Goal: Task Accomplishment & Management: Use online tool/utility

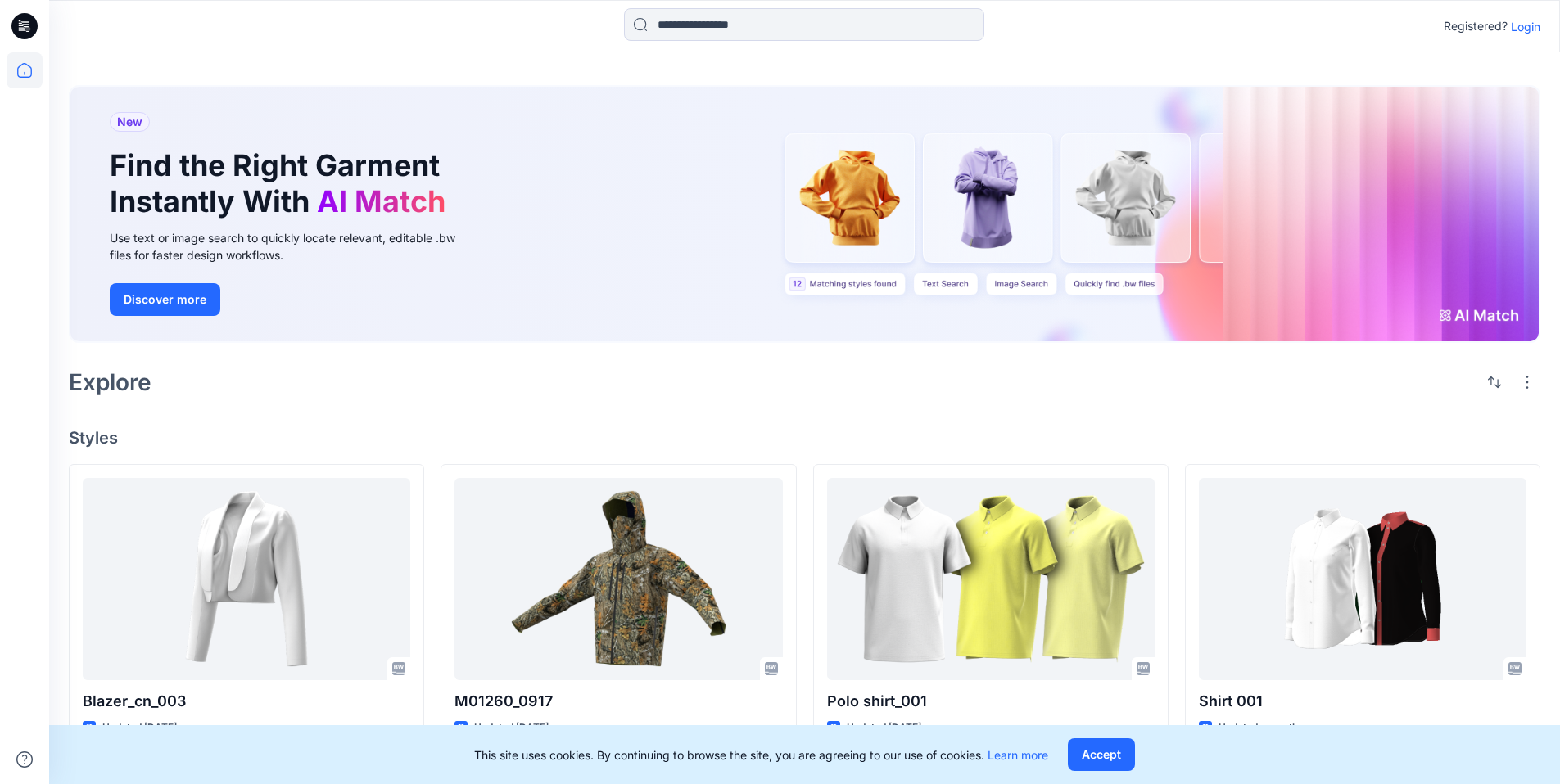
click at [29, 18] on icon at bounding box center [25, 27] width 27 height 27
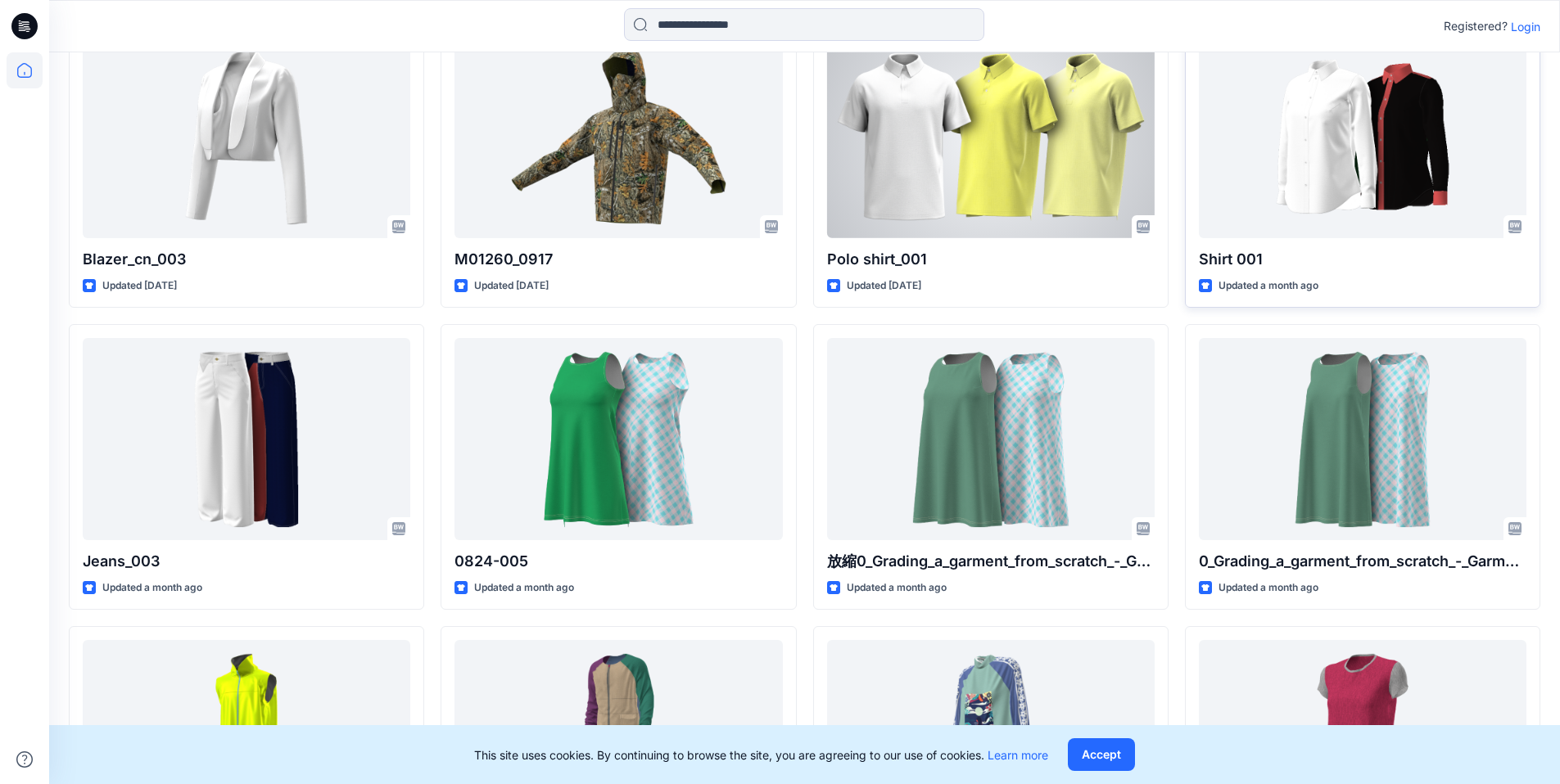
scroll to position [491, 0]
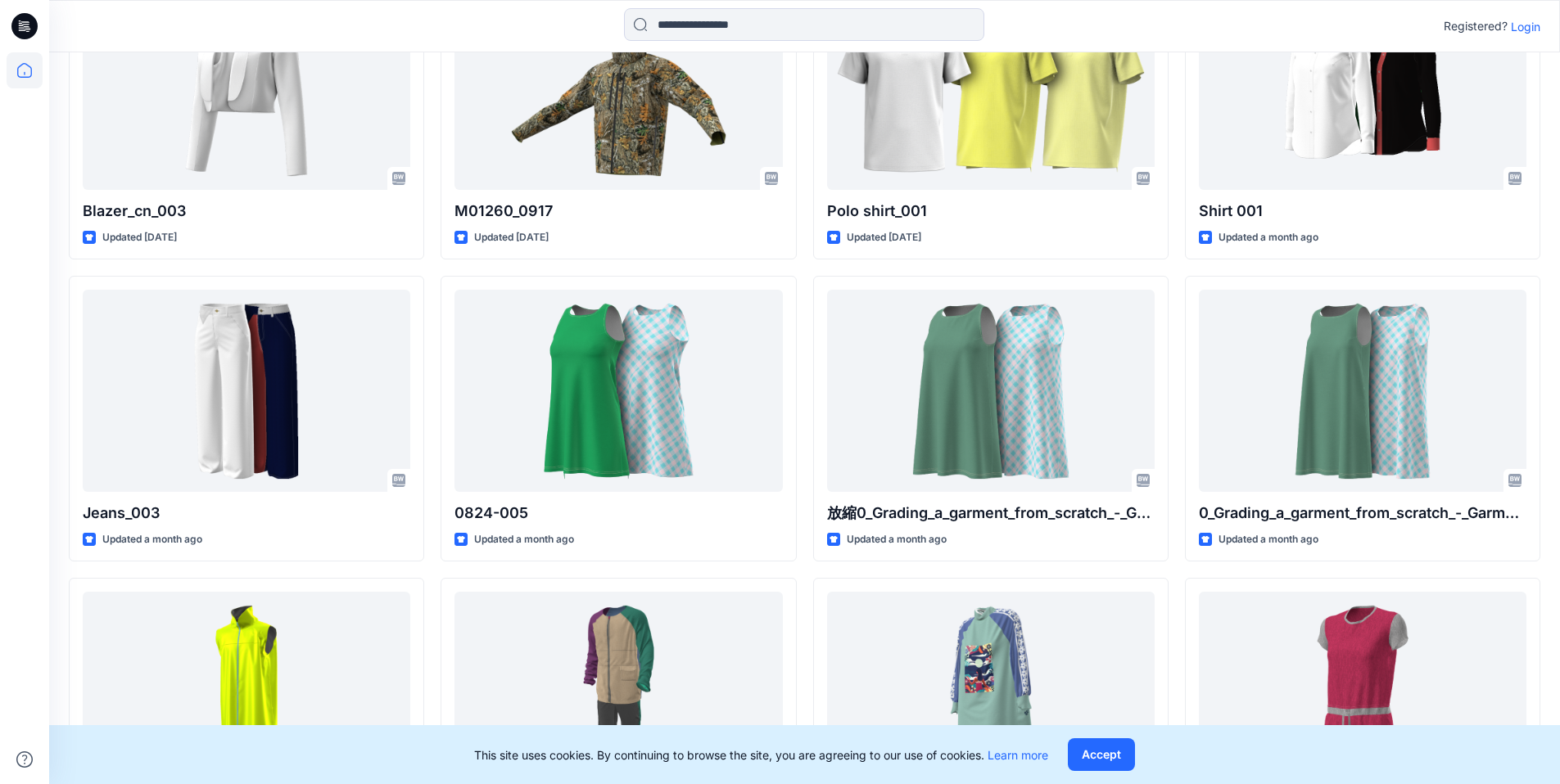
click at [1526, 27] on p "Login" at bounding box center [1525, 27] width 29 height 17
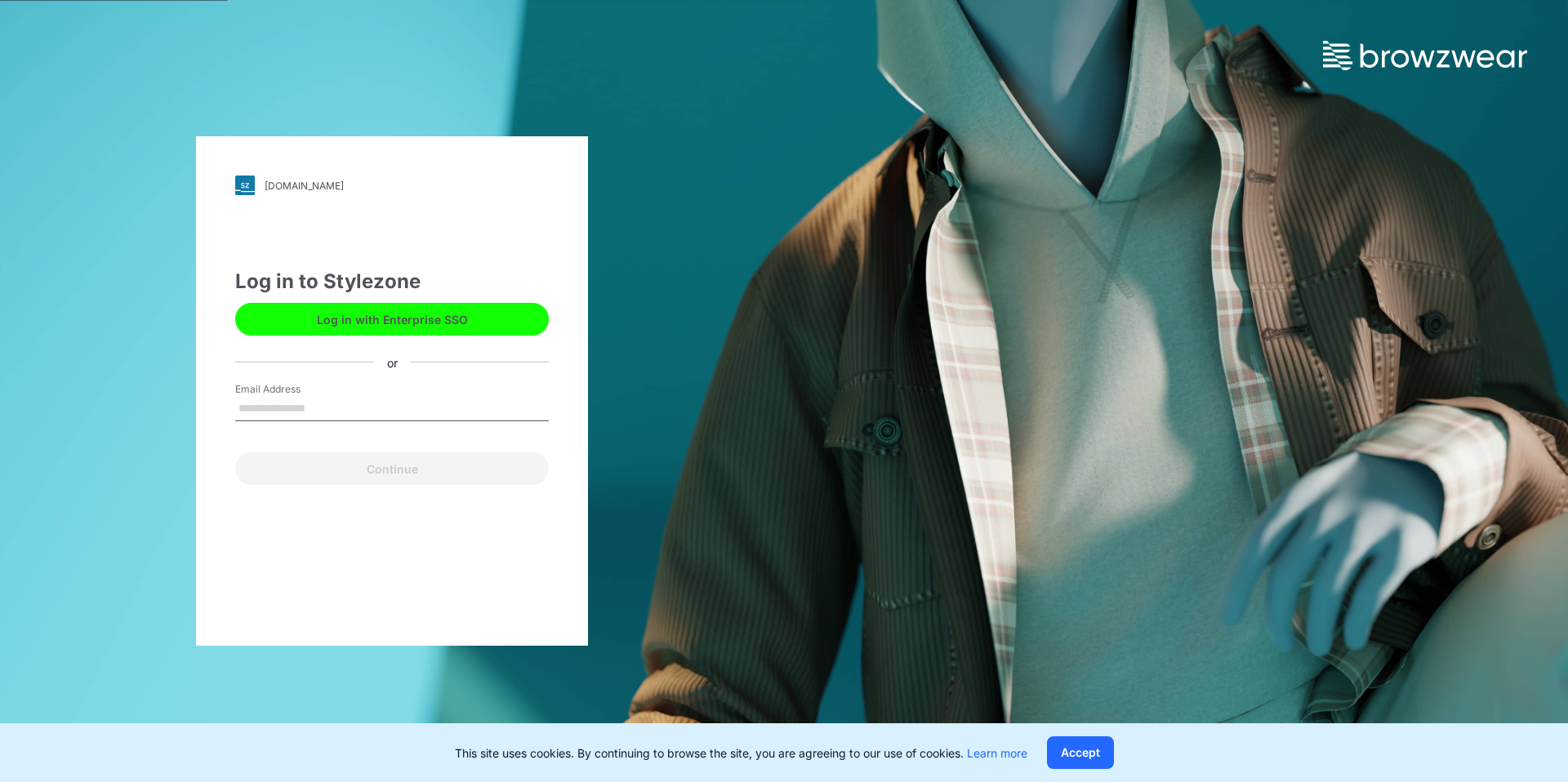
click at [278, 407] on input "Email Address" at bounding box center [392, 410] width 313 height 25
type input "**********"
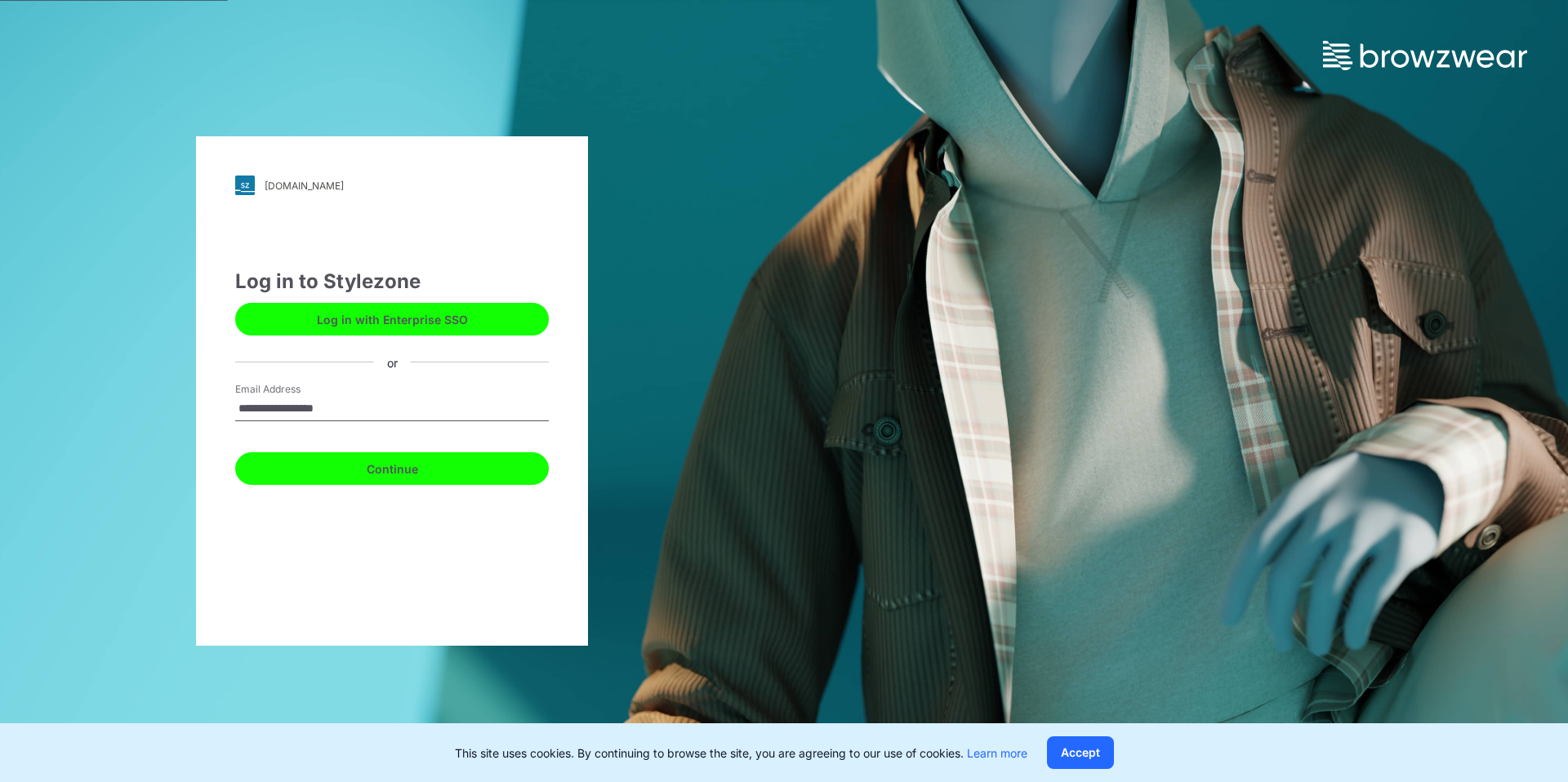
click at [351, 473] on button "Continue" at bounding box center [392, 469] width 313 height 32
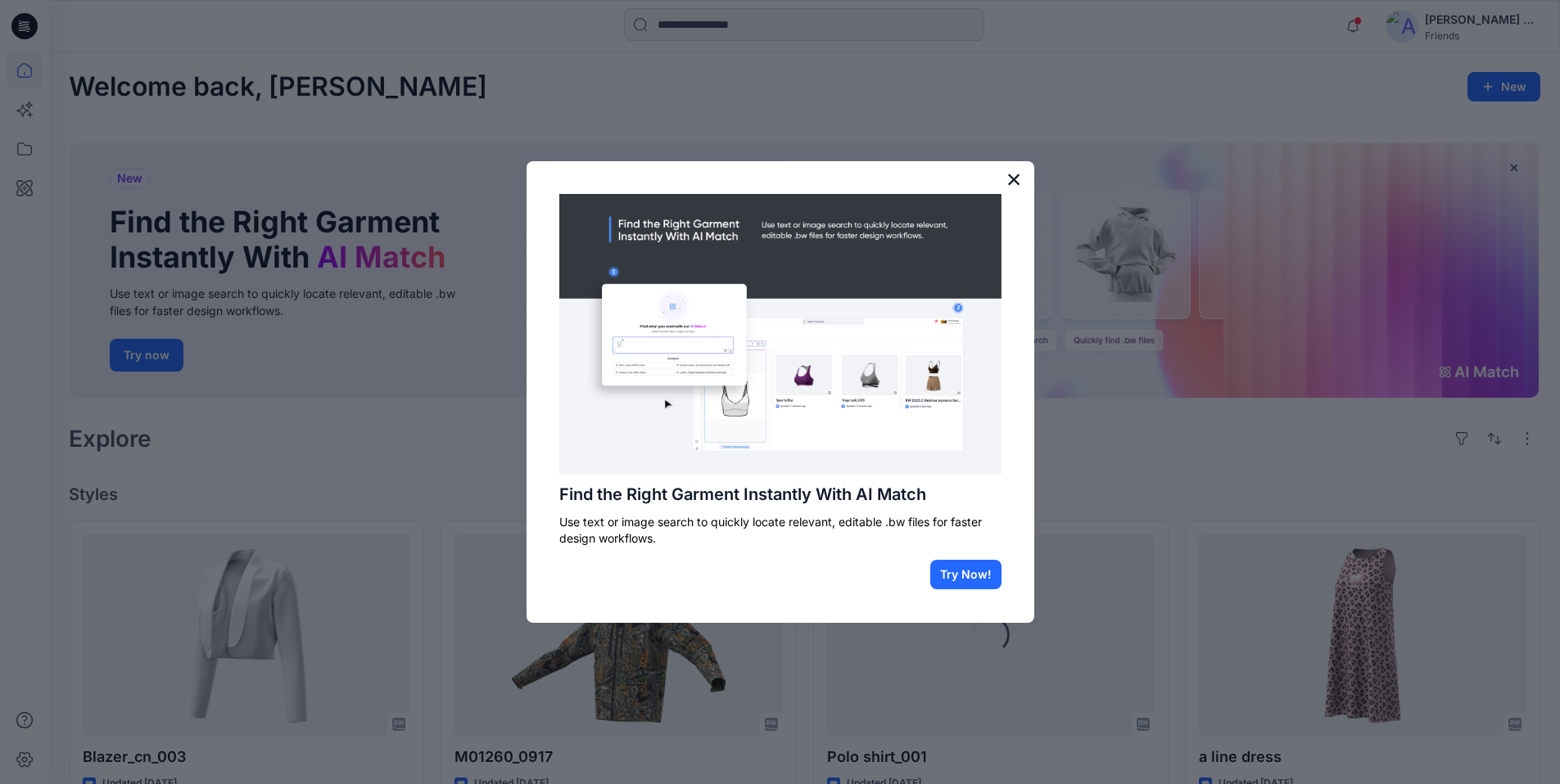
click at [1017, 184] on button "×" at bounding box center [1014, 180] width 16 height 27
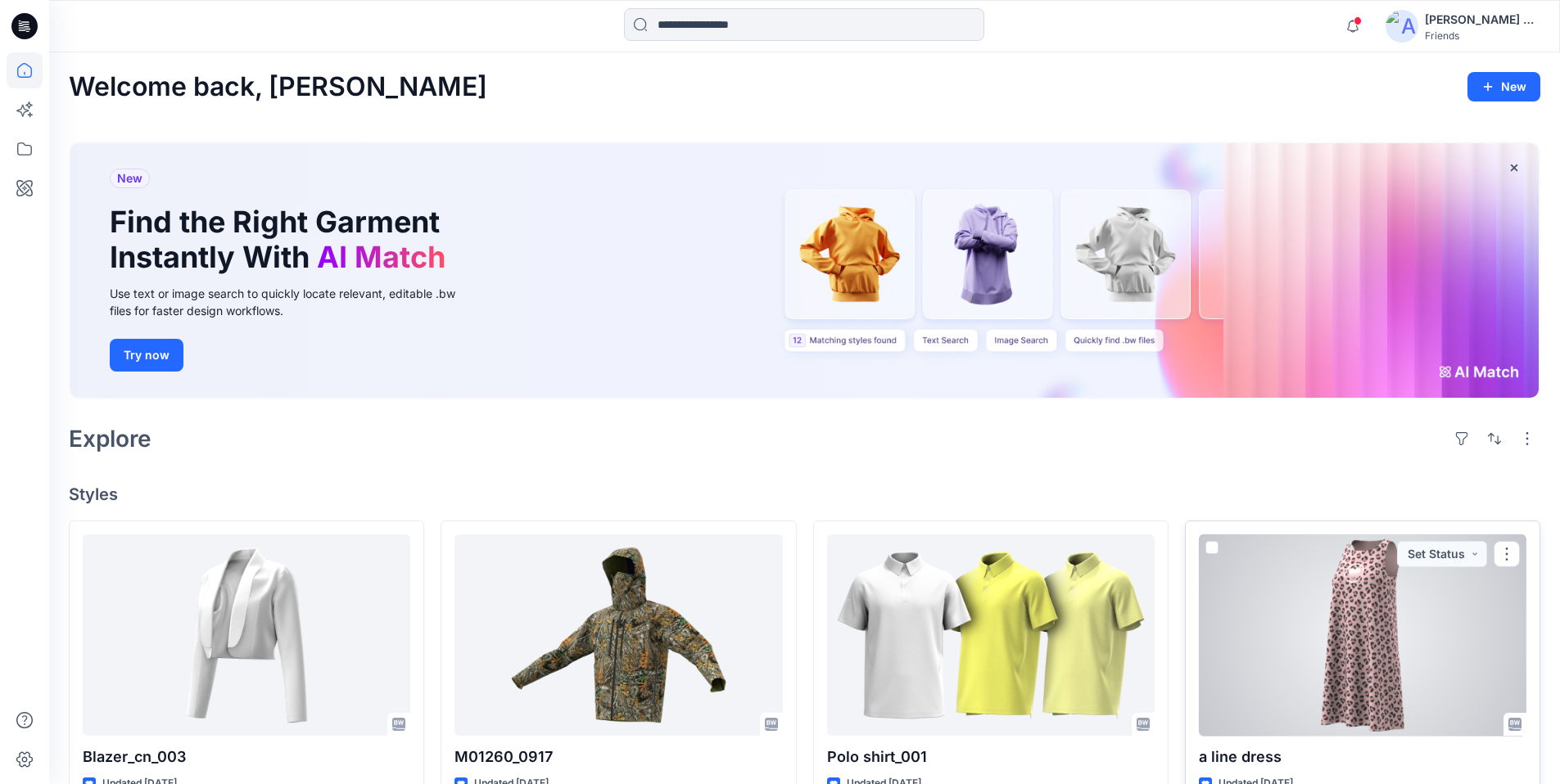
click at [1217, 547] on span at bounding box center [1212, 548] width 13 height 13
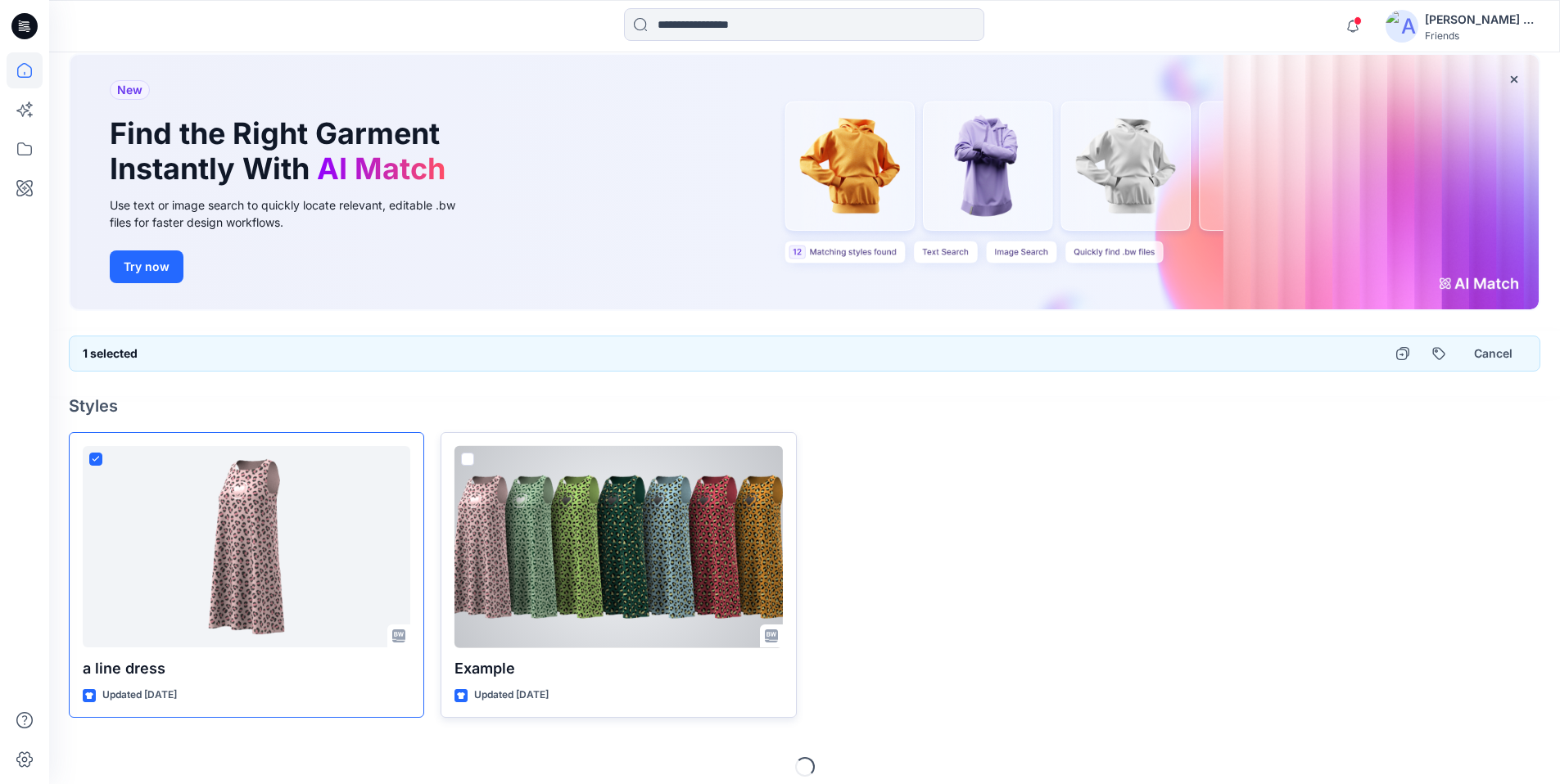
scroll to position [101, 0]
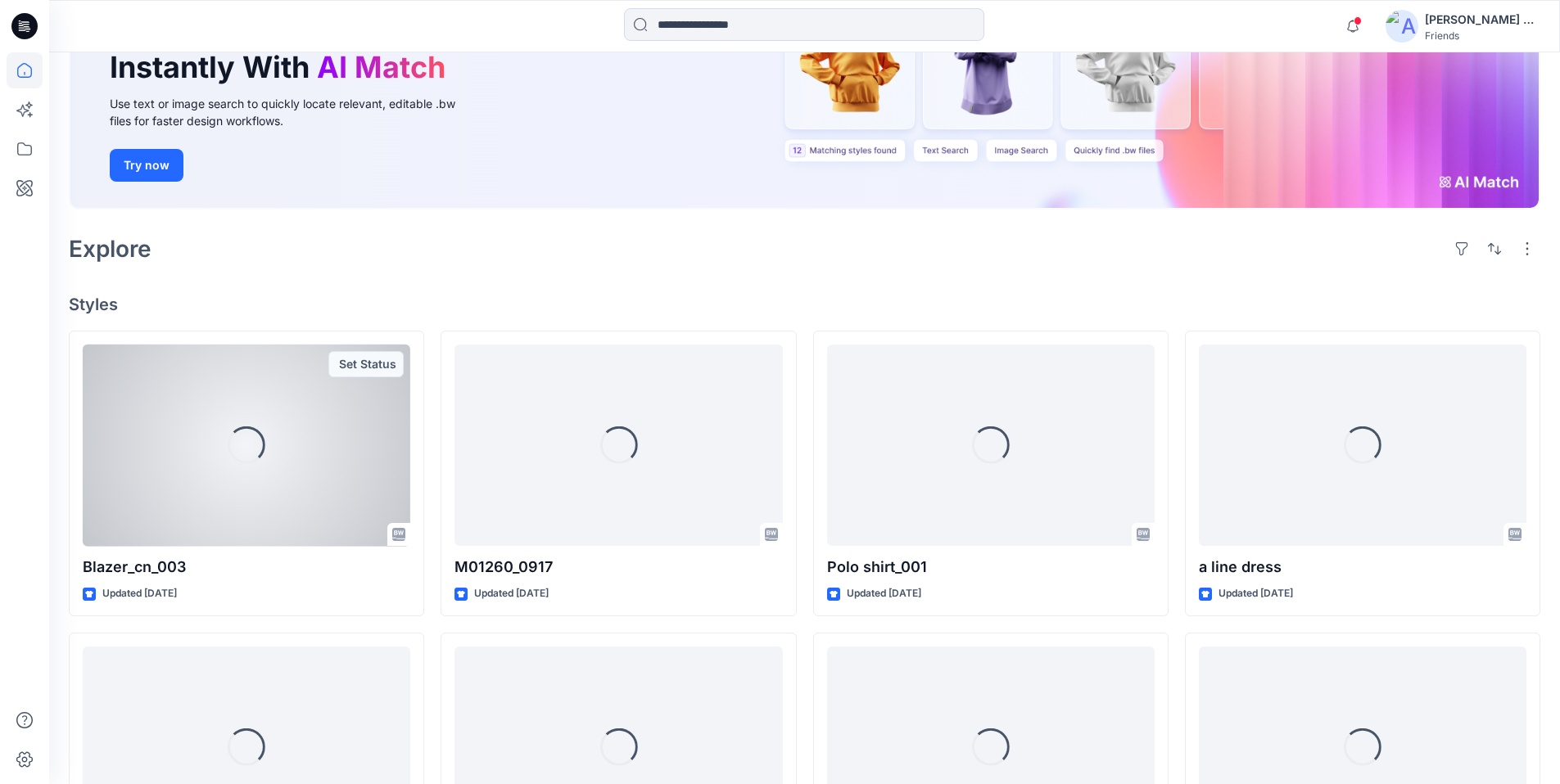
scroll to position [190, 0]
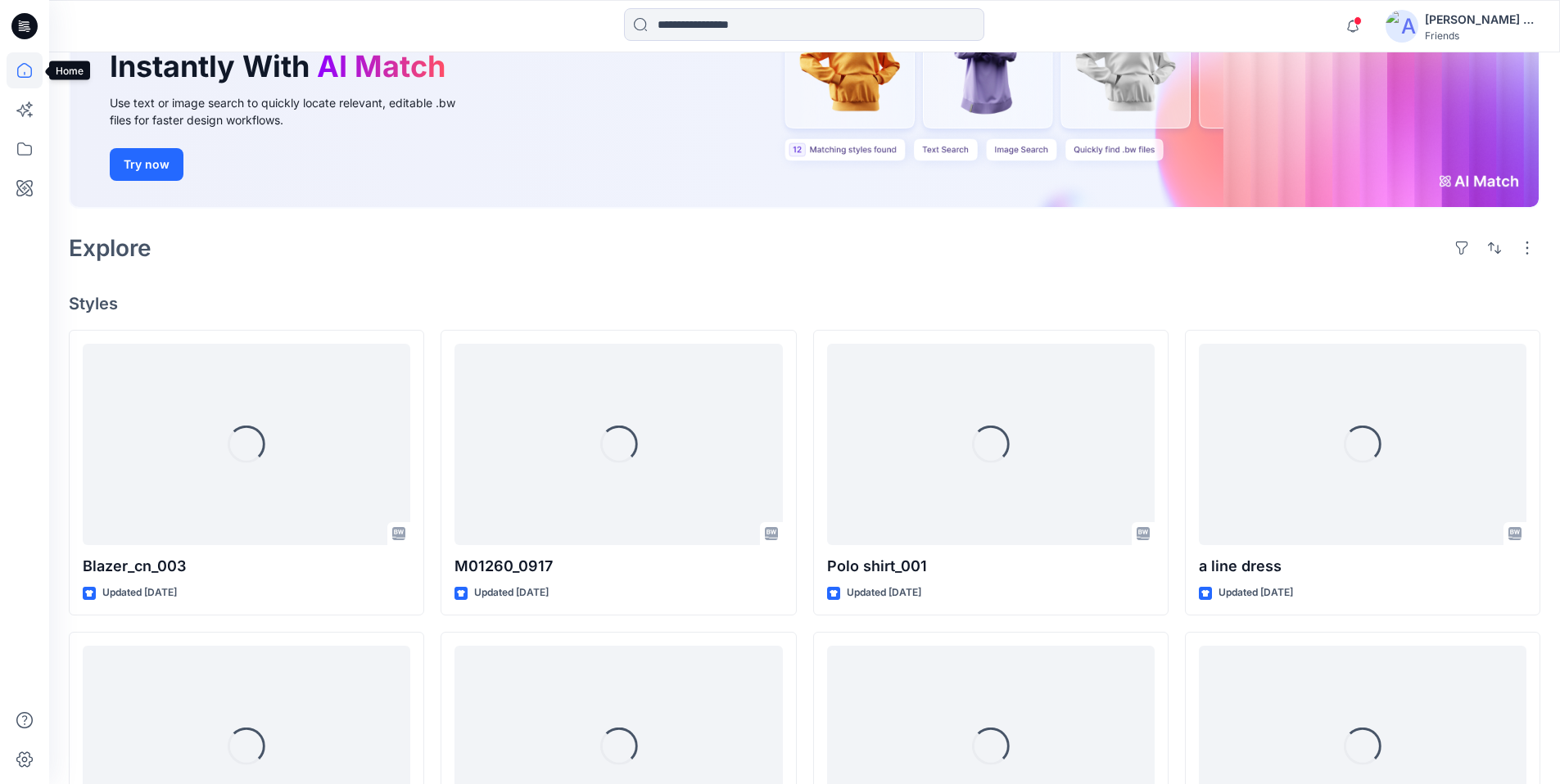
click at [26, 67] on icon at bounding box center [24, 70] width 36 height 36
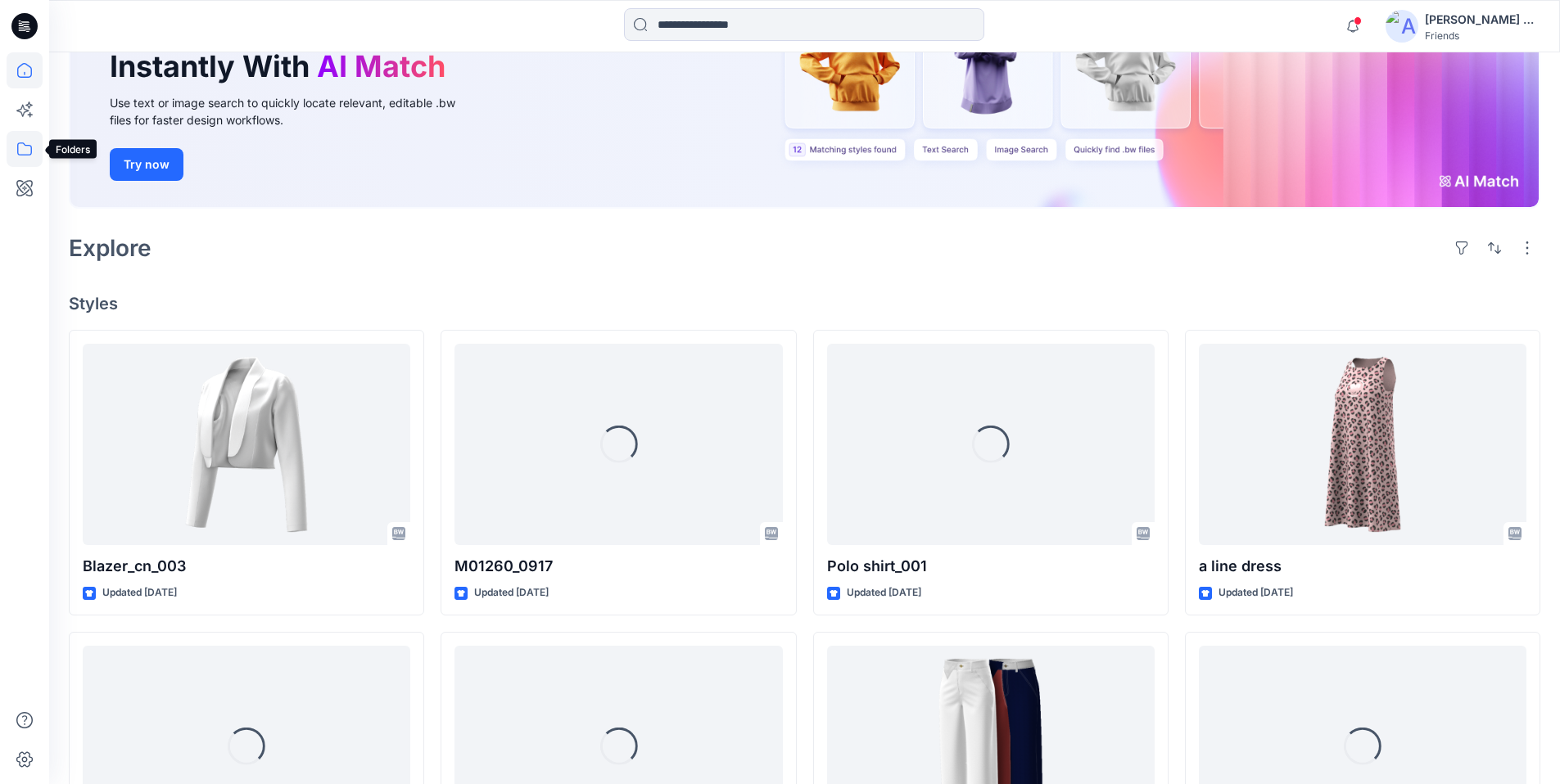
click at [28, 155] on icon at bounding box center [24, 149] width 36 height 36
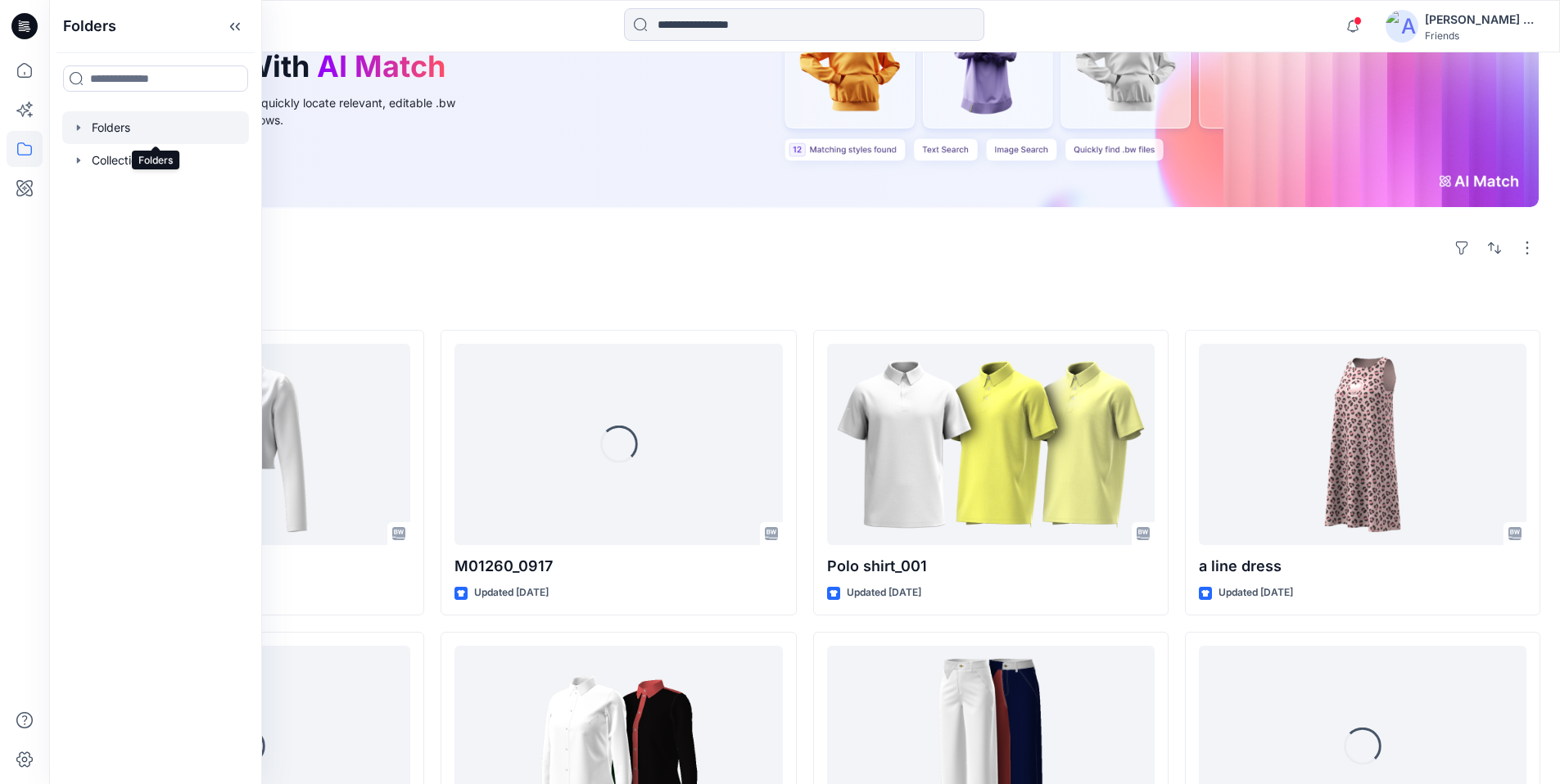
click at [156, 139] on div at bounding box center [156, 127] width 187 height 32
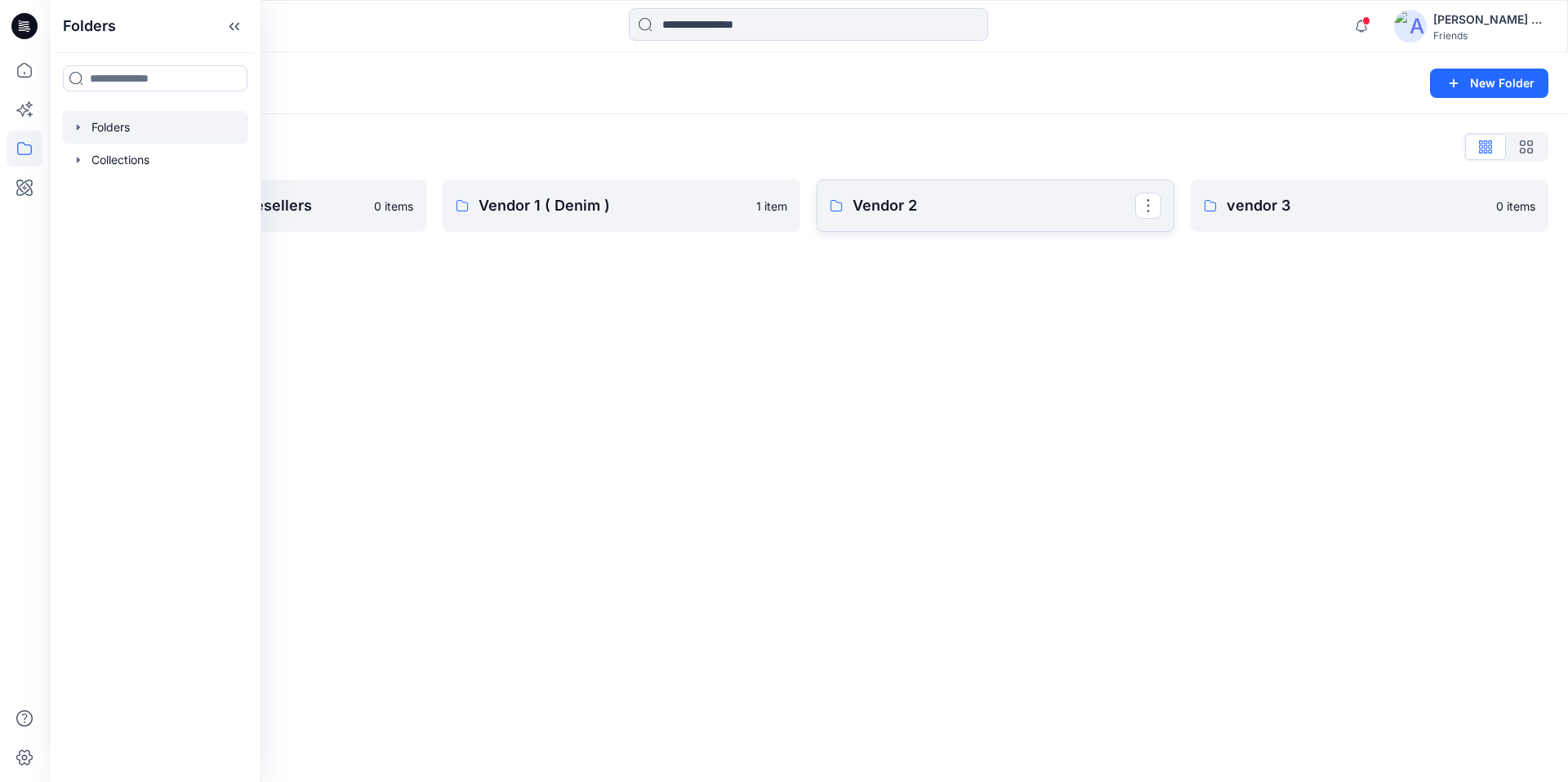
click at [1020, 208] on p "Vendor 2" at bounding box center [993, 206] width 283 height 23
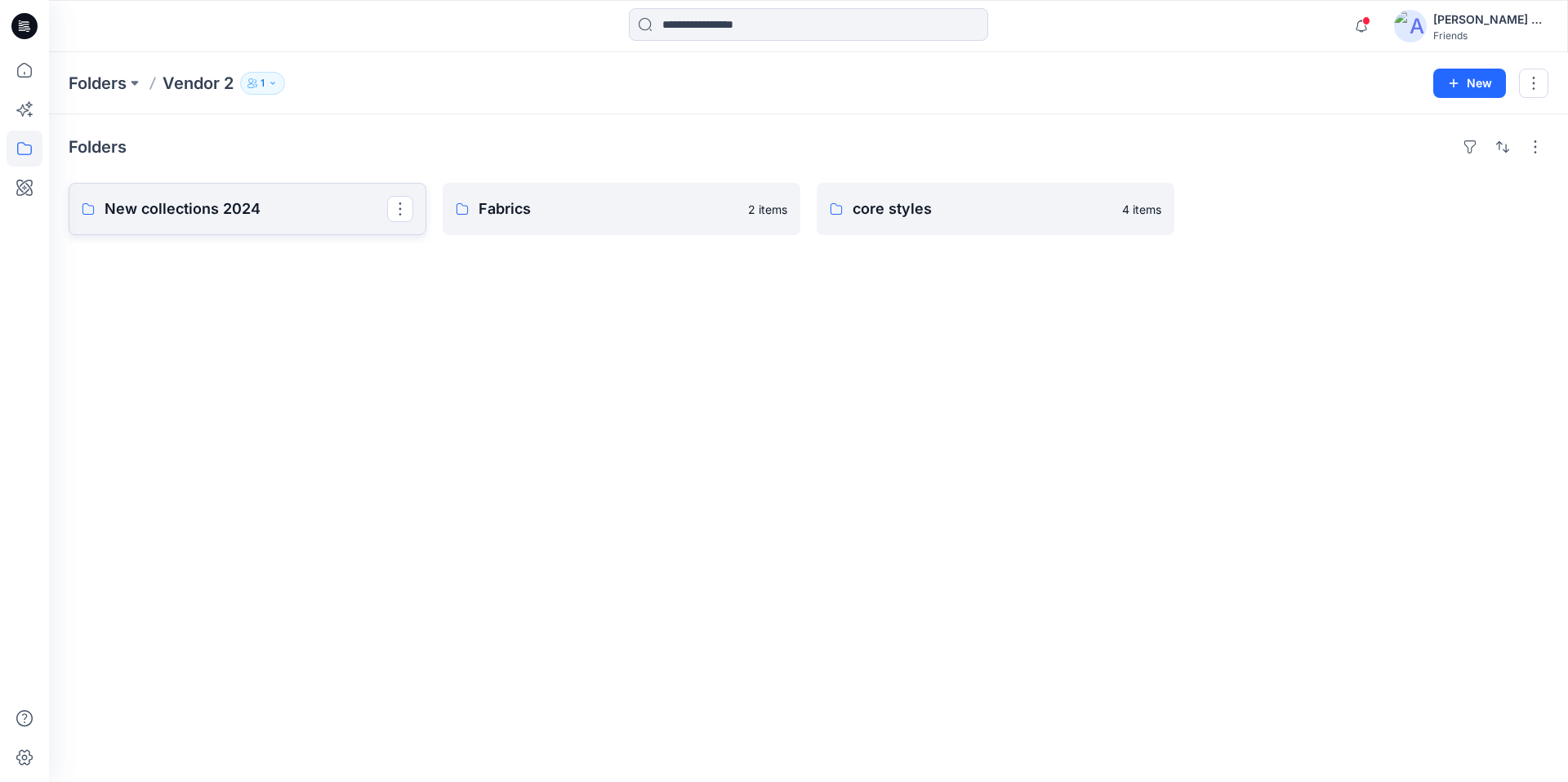
click at [293, 211] on p "New collections 2024" at bounding box center [245, 209] width 283 height 23
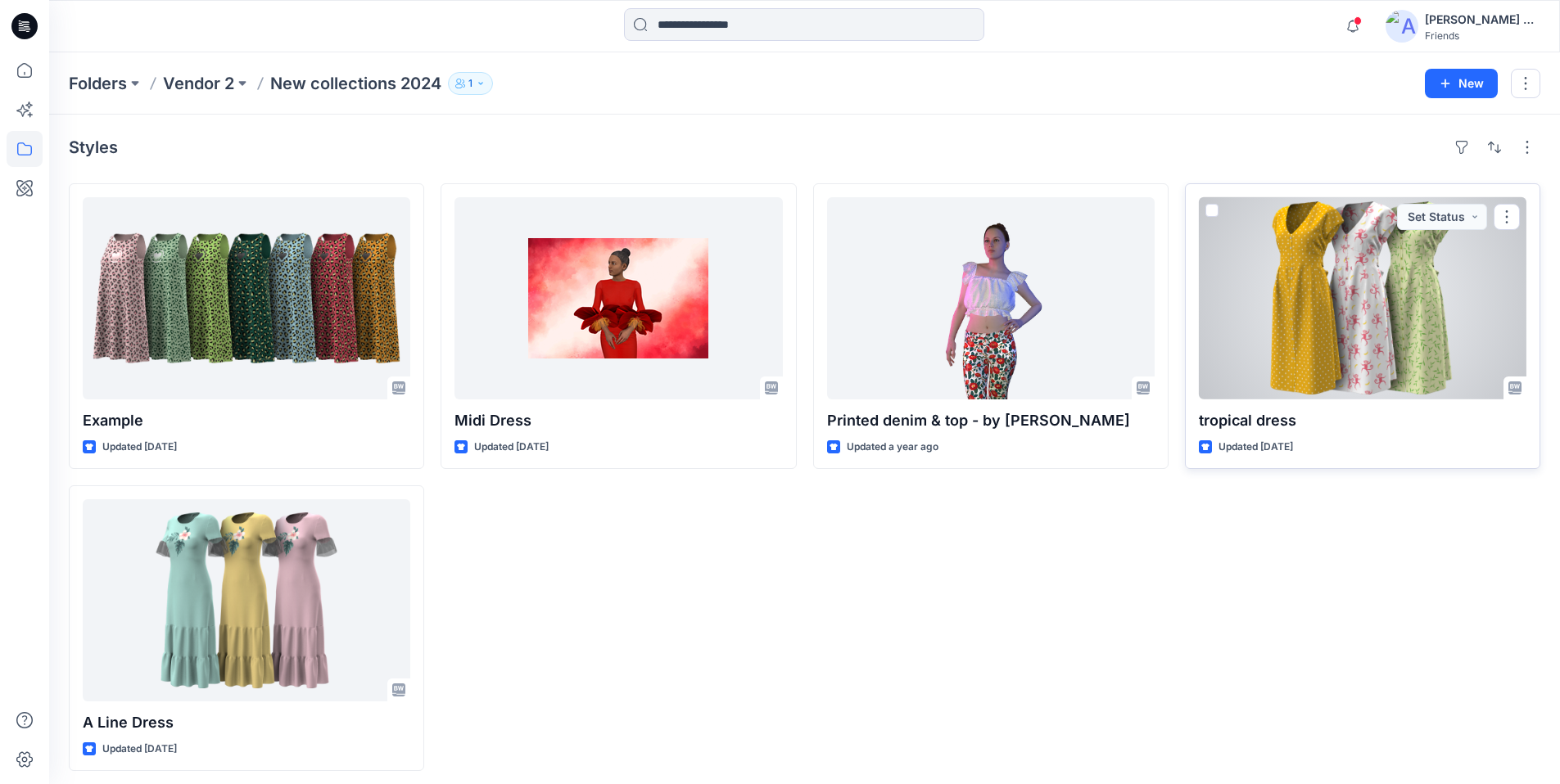
click at [1213, 209] on span at bounding box center [1212, 210] width 13 height 13
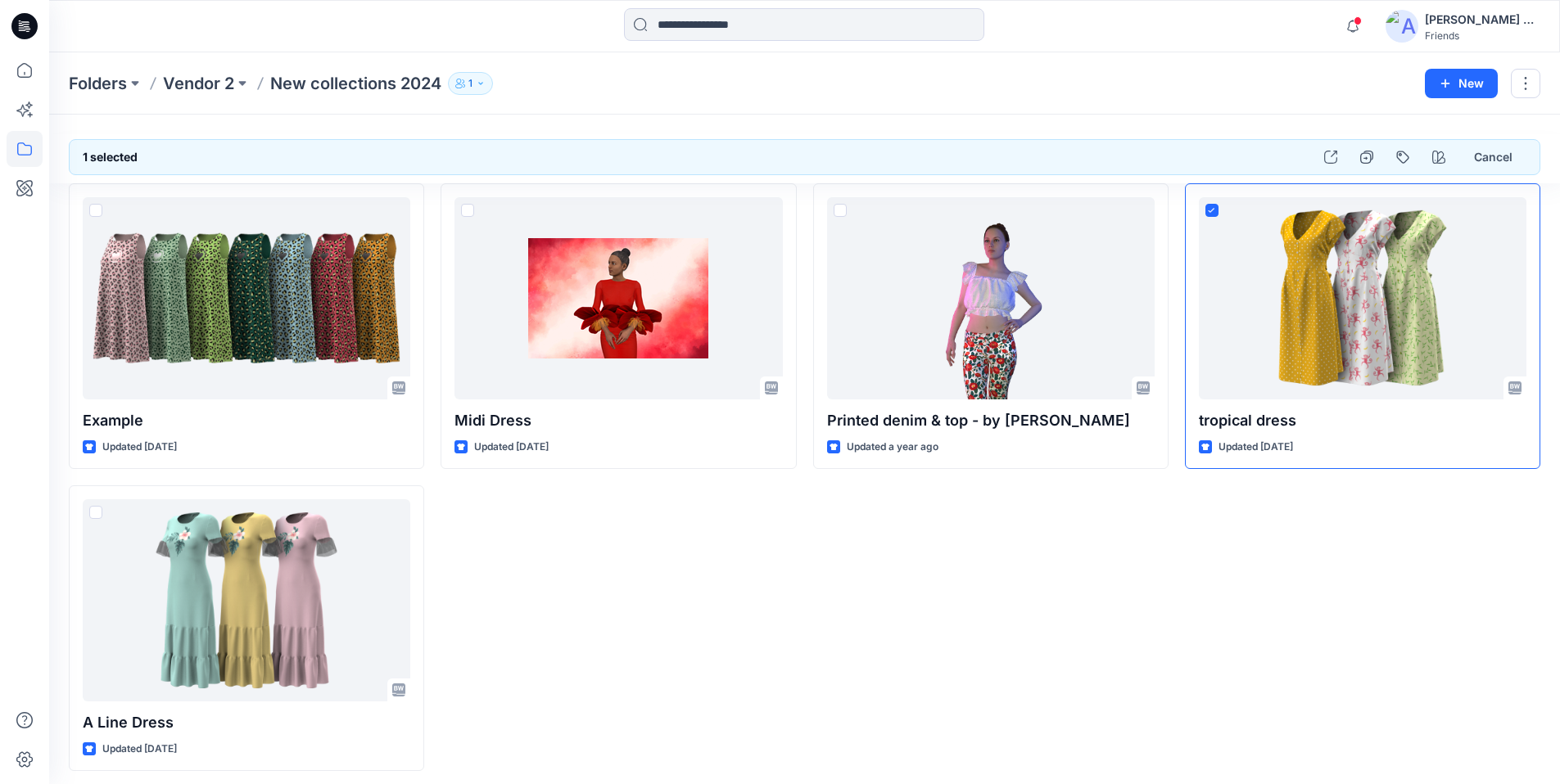
click at [995, 693] on div "Printed denim & top - by Shamu Updated a year ago" at bounding box center [990, 477] width 355 height 588
click at [1199, 598] on div "tropical dress Updated 2 years ago" at bounding box center [1362, 477] width 355 height 588
click at [1432, 158] on icon "button" at bounding box center [1439, 157] width 13 height 13
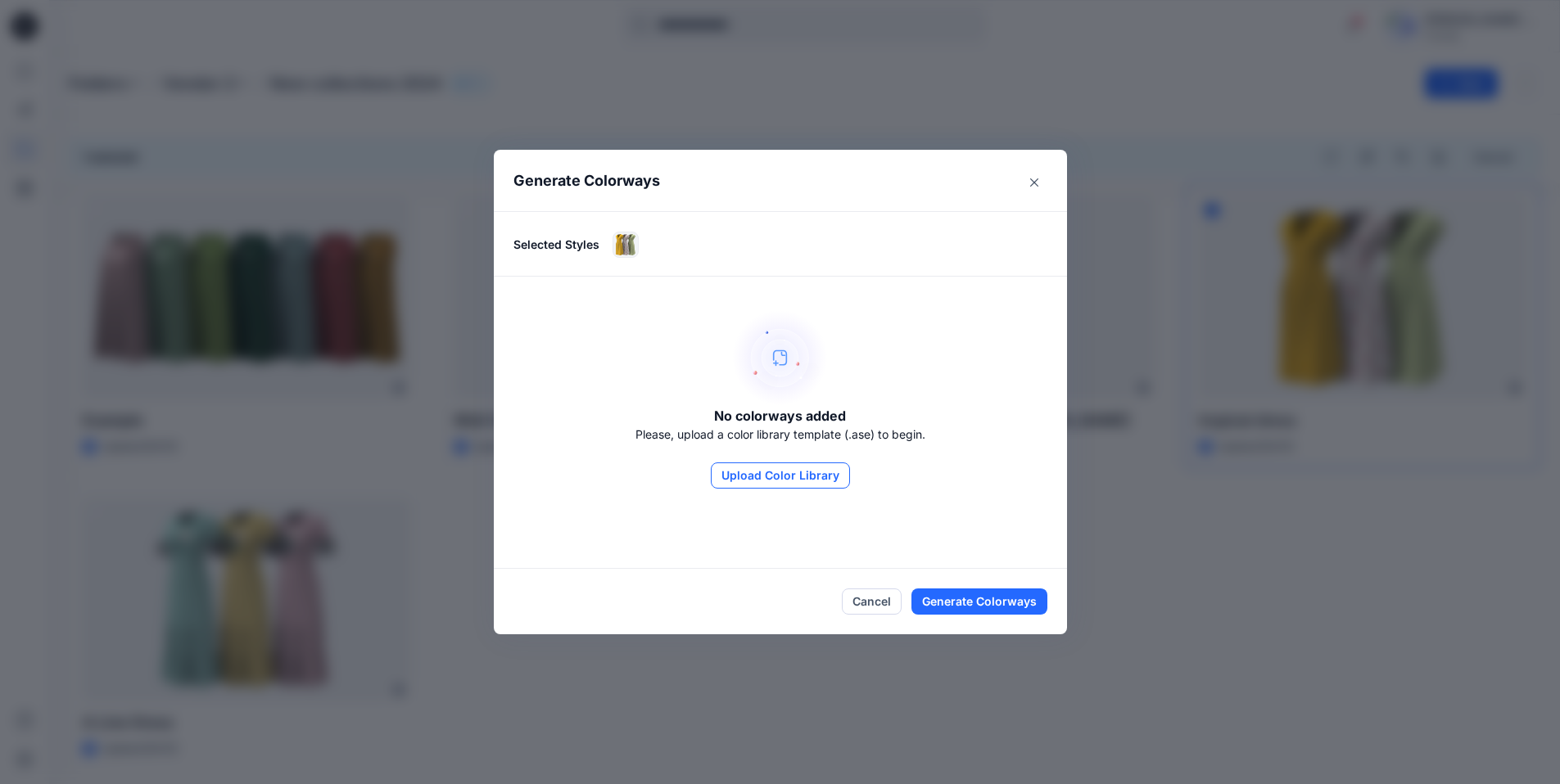
click at [771, 479] on button "Upload Color Library" at bounding box center [780, 476] width 139 height 27
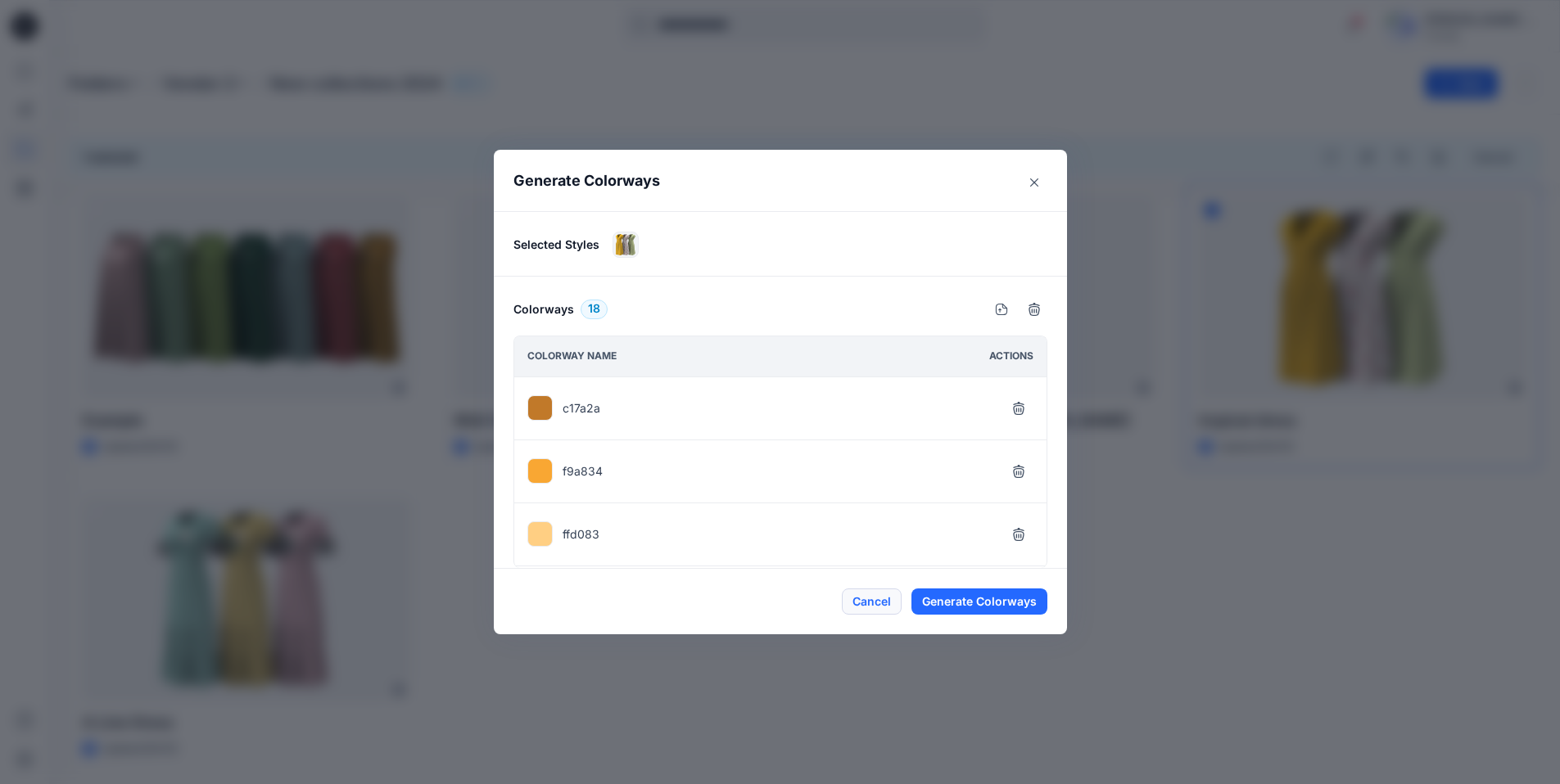
click at [868, 598] on button "Cancel" at bounding box center [871, 602] width 60 height 27
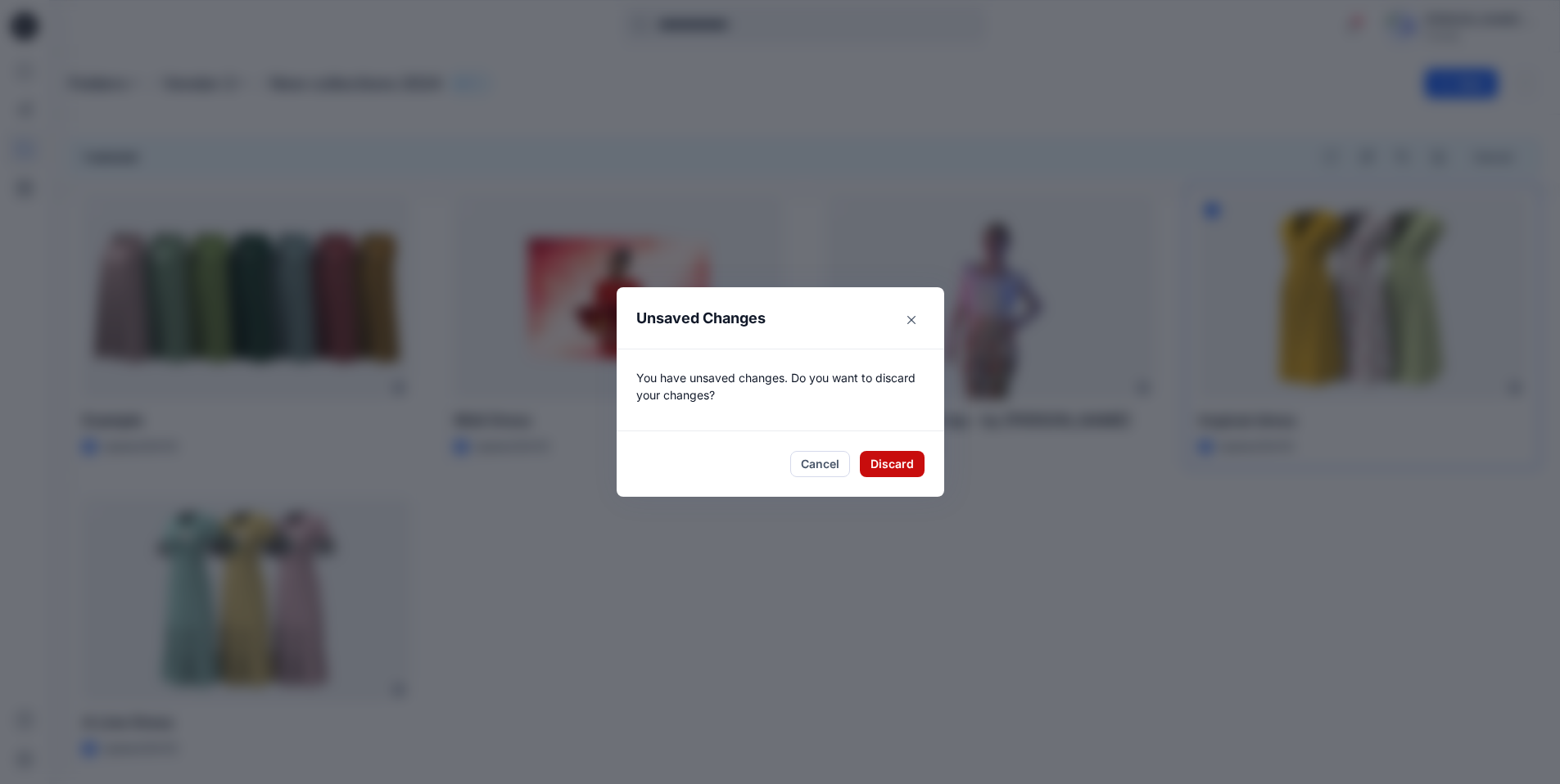
click at [891, 460] on button "Discard" at bounding box center [892, 465] width 65 height 27
